Goal: Transaction & Acquisition: Purchase product/service

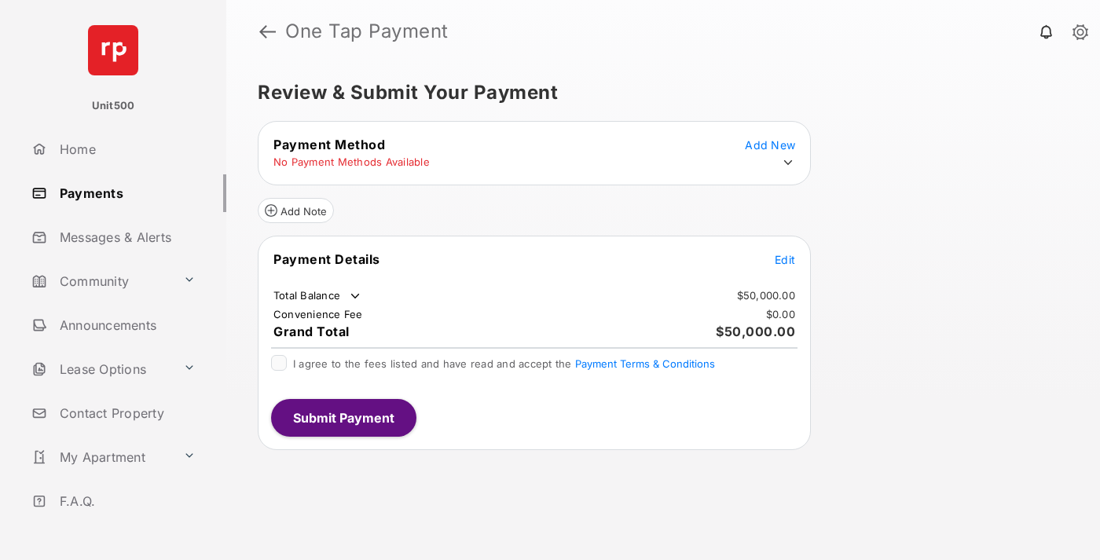
click at [785, 259] on span "Edit" at bounding box center [784, 259] width 20 height 13
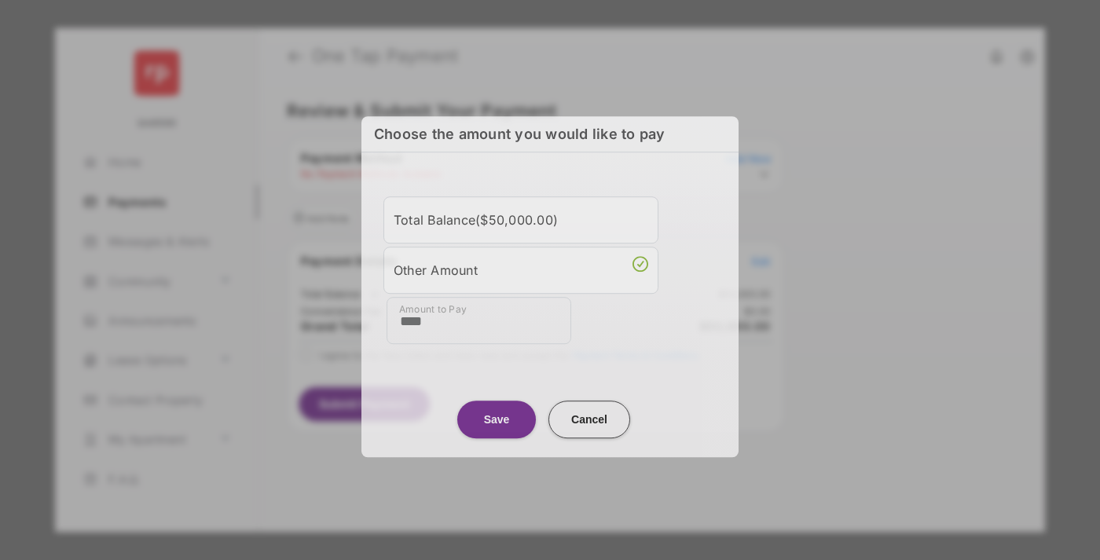
type input "****"
click at [496, 415] on button "Save" at bounding box center [496, 420] width 79 height 38
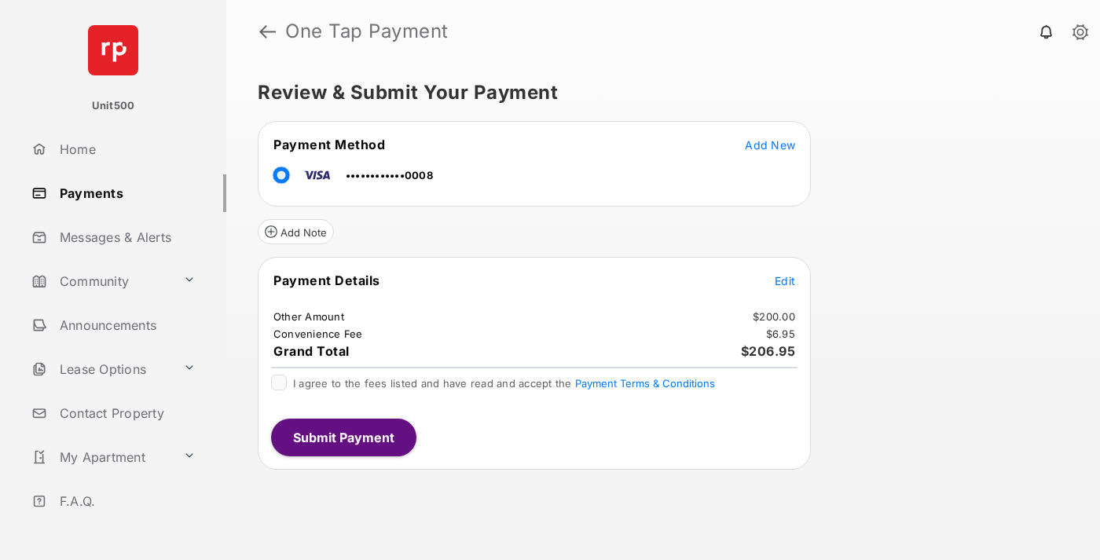
click at [785, 280] on span "Edit" at bounding box center [784, 280] width 20 height 13
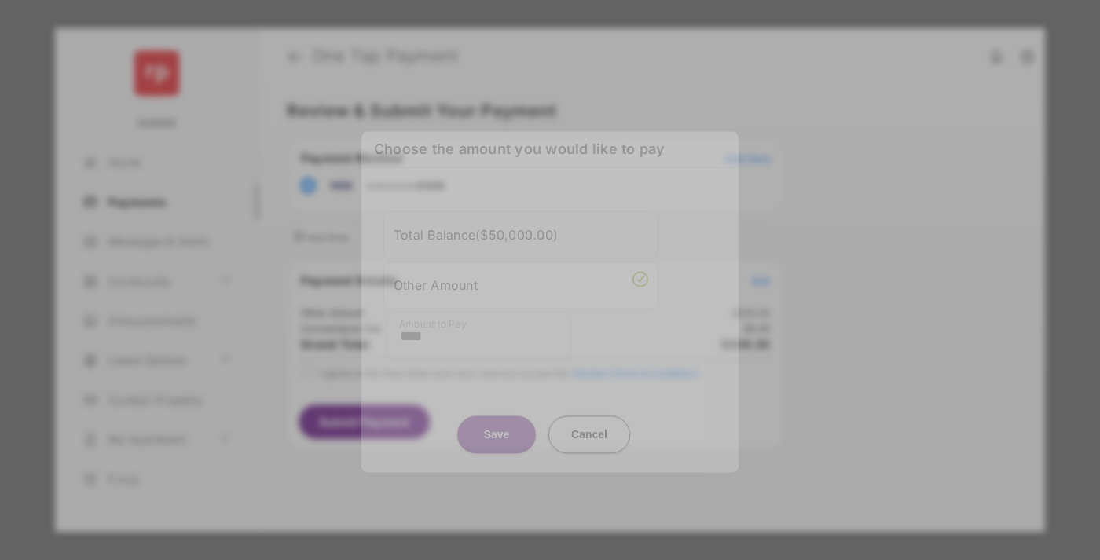
click at [496, 434] on button "Save" at bounding box center [496, 434] width 79 height 38
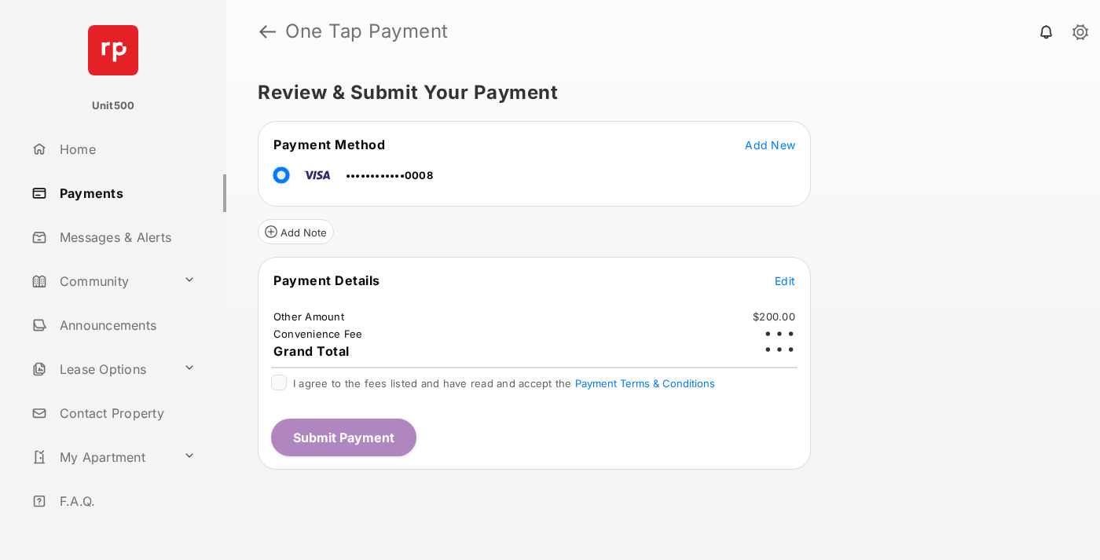
click at [342, 437] on button "Submit Payment" at bounding box center [343, 438] width 145 height 38
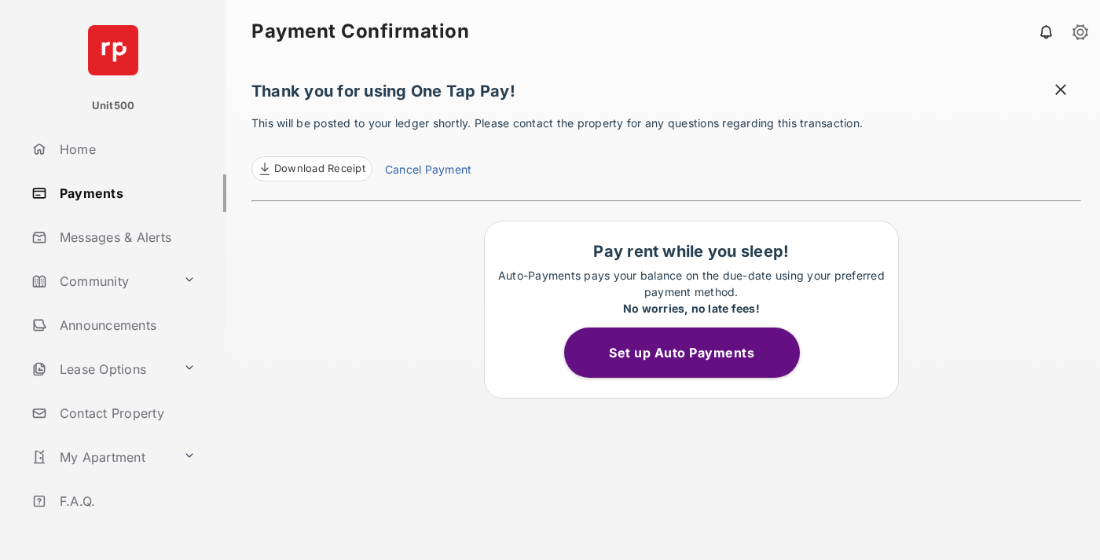
click at [1060, 91] on span at bounding box center [1060, 92] width 16 height 20
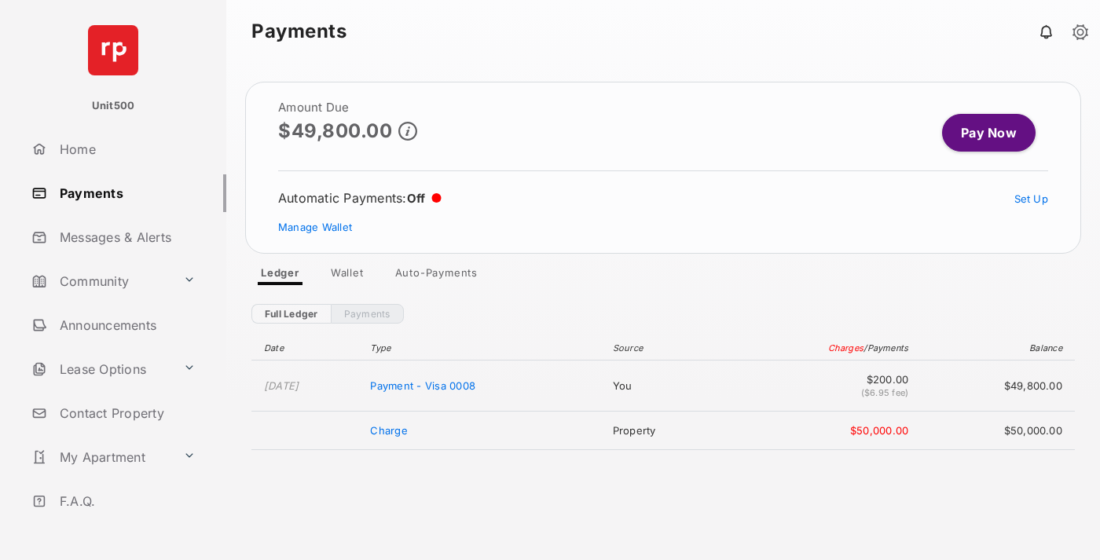
click at [315, 227] on link "Manage Wallet" at bounding box center [315, 227] width 74 height 13
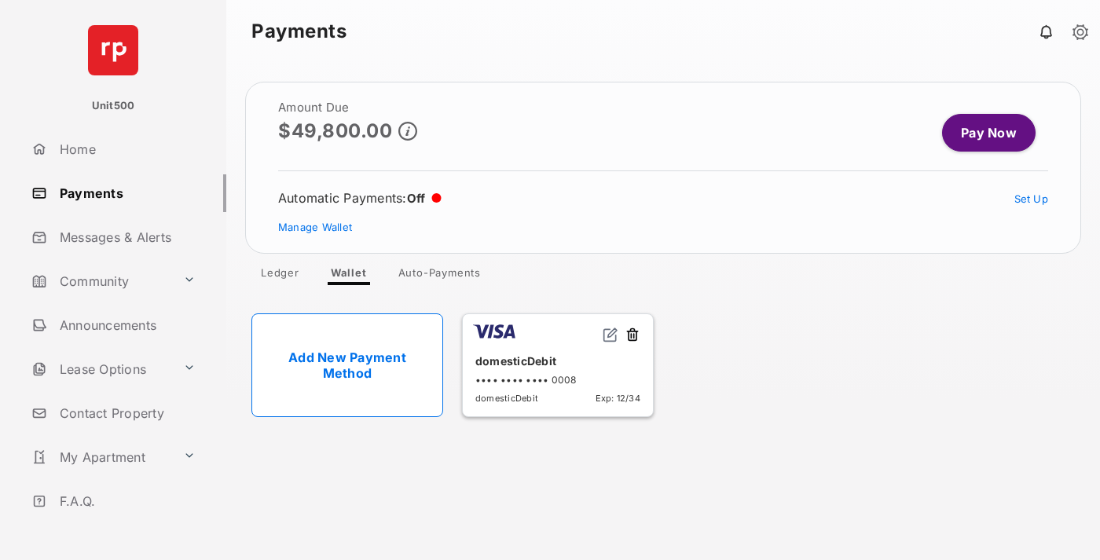
click at [632, 335] on button at bounding box center [632, 336] width 16 height 18
